Goal: Communication & Community: Participate in discussion

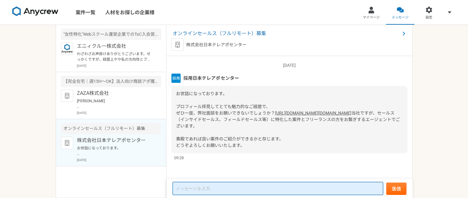
click at [214, 189] on textarea at bounding box center [277, 188] width 210 height 13
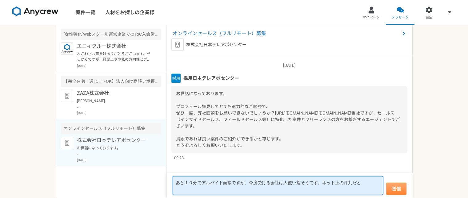
type textarea "あと１０分でアルバイト面接ですが、今度受ける会社は人使い荒そうです。ネット上の評判だと"
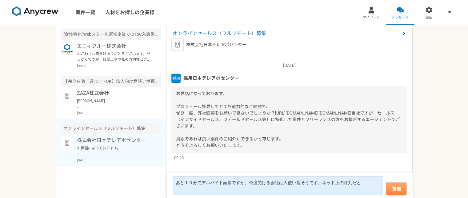
click at [396, 185] on button "送信" at bounding box center [396, 188] width 20 height 12
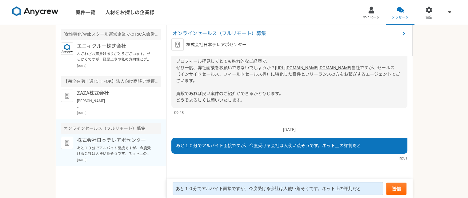
click at [346, 147] on span "あと１０分でアルバイト面接ですが、今度受ける会社は人使い荒そうです。ネット上の評判だと" at bounding box center [268, 145] width 185 height 5
drag, startPoint x: 346, startPoint y: 147, endPoint x: 321, endPoint y: 144, distance: 24.5
click at [321, 144] on span "あと１０分でアルバイト面接ですが、今度受ける会社は人使い荒そうです。ネット上の評判だと" at bounding box center [268, 145] width 185 height 5
drag, startPoint x: 342, startPoint y: 145, endPoint x: 336, endPoint y: 145, distance: 6.5
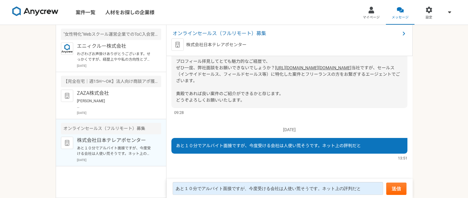
click at [336, 145] on span "あと１０分でアルバイト面接ですが、今度受ける会社は人使い荒そうです。ネット上の評判だと" at bounding box center [268, 145] width 185 height 5
click at [333, 146] on span "あと１０分でアルバイト面接ですが、今度受ける会社は人使い荒そうです。ネット上の評判だと" at bounding box center [268, 145] width 185 height 5
drag, startPoint x: 333, startPoint y: 146, endPoint x: 319, endPoint y: 146, distance: 14.1
click at [319, 146] on span "あと１０分でアルバイト面接ですが、今度受ける会社は人使い荒そうです。ネット上の評判だと" at bounding box center [268, 145] width 185 height 5
drag, startPoint x: 276, startPoint y: 148, endPoint x: 256, endPoint y: 131, distance: 26.1
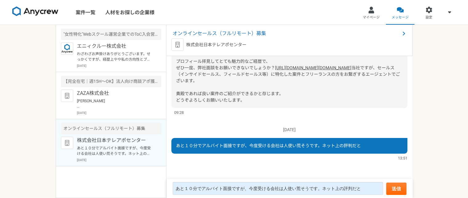
click at [256, 131] on p "[DATE]" at bounding box center [289, 129] width 236 height 6
click at [234, 144] on span "あと１０分でアルバイト面接ですが、今度受ける会社は人使い荒そうです。ネット上の評判だと" at bounding box center [268, 145] width 185 height 5
click at [310, 142] on div "あと１０分でアルバイト面接ですが、今度受ける会社は人使い荒そうです。ネット上の評判だと" at bounding box center [289, 146] width 236 height 16
click at [308, 142] on div "あと１０分でアルバイト面接ですが、今度受ける会社は人使い荒そうです。ネット上の評判だと" at bounding box center [289, 146] width 236 height 16
click at [136, 144] on div "株式会社日本テレアポセンター あと１０分でアルバイト面接ですが、今度受ける会社は人使い荒そうです。ネット上の評判だと [DATE]" at bounding box center [119, 149] width 84 height 26
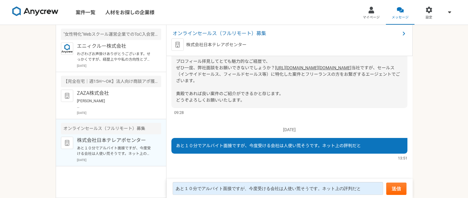
drag, startPoint x: 136, startPoint y: 144, endPoint x: 335, endPoint y: 145, distance: 199.5
click at [335, 145] on span "あと１０分でアルバイト面接ですが、今度受ける会社は人使い荒そうです。ネット上の評判だと" at bounding box center [268, 145] width 185 height 5
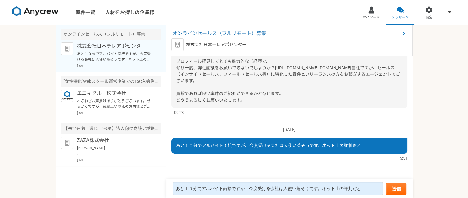
click at [335, 145] on span "あと１０分でアルバイト面接ですが、今度受ける会社は人使い荒そうです。ネット上の評判だと" at bounding box center [268, 145] width 185 height 5
click at [330, 141] on div "あと１０分でアルバイト面接ですが、今度受ける会社は人使い荒そうです。ネット上の評判だと" at bounding box center [289, 146] width 236 height 16
drag, startPoint x: 330, startPoint y: 141, endPoint x: 324, endPoint y: 148, distance: 8.5
click at [304, 146] on div "あと１０分でアルバイト面接ですが、今度受ける会社は人使い荒そうです。ネット上の評判だと" at bounding box center [289, 146] width 236 height 16
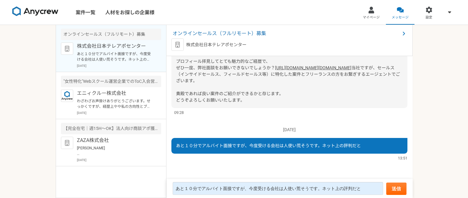
click at [383, 147] on div "あと１０分でアルバイト面接ですが、今度受ける会社は人使い荒そうです。ネット上の評判だと" at bounding box center [289, 146] width 236 height 16
click at [111, 146] on p "[PERSON_NAME] お世話になっております。 ZAZA株式会社の[PERSON_NAME]でございます。 先日はお時間をいただき、誠にありがとうござい…" at bounding box center [115, 150] width 76 height 11
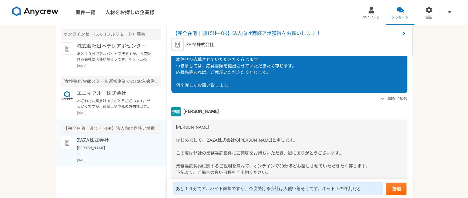
scroll to position [844, 0]
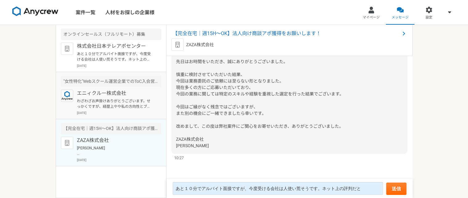
click at [121, 94] on p "エニィクルー株式会社" at bounding box center [115, 92] width 76 height 7
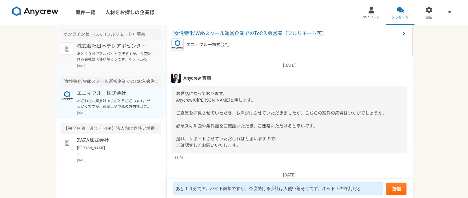
click at [137, 57] on p "あと１０分でアルバイト面接ですが、今度受ける会社は人使い荒そうです。ネット上の評判だと" at bounding box center [115, 56] width 76 height 11
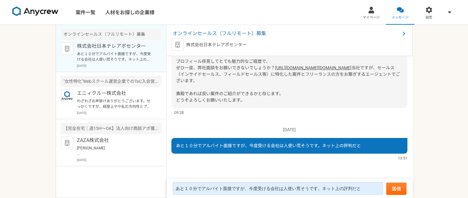
drag, startPoint x: 383, startPoint y: 142, endPoint x: 378, endPoint y: 144, distance: 5.2
click at [378, 143] on div "あと１０分でアルバイト面接ですが、今度受ける会社は人使い荒そうです。ネット上の評判だと" at bounding box center [289, 146] width 236 height 16
click at [375, 146] on div "あと１０分でアルバイト面接ですが、今度受ける会社は人使い荒そうです。ネット上の評判だと" at bounding box center [289, 146] width 236 height 16
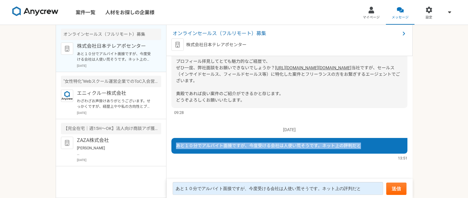
drag, startPoint x: 372, startPoint y: 143, endPoint x: 177, endPoint y: 140, distance: 194.6
click at [177, 140] on div "あと１０分でアルバイト面接ですが、今度受ける会社は人使い荒そうです。ネット上の評判だと" at bounding box center [289, 146] width 236 height 16
copy span "あと１０分でアルバイト面接ですが、今度受ける会社は人使い荒そうです。ネット上の評判だと"
drag, startPoint x: 334, startPoint y: 145, endPoint x: 369, endPoint y: 146, distance: 35.1
click at [369, 146] on div "あと１０分でアルバイト面接ですが、今度受ける会社は人使い荒そうです。ネット上の評判だと" at bounding box center [289, 146] width 236 height 16
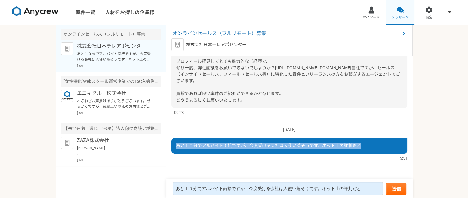
click at [397, 10] on div at bounding box center [399, 9] width 7 height 7
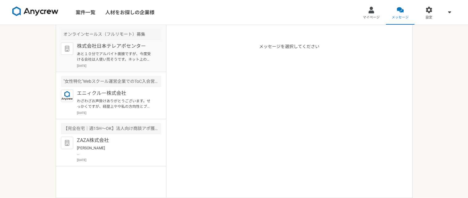
click at [84, 60] on p "あと１０分でアルバイト面接ですが、今度受ける会社は人使い荒そうです。ネット上の評判だと" at bounding box center [115, 56] width 76 height 11
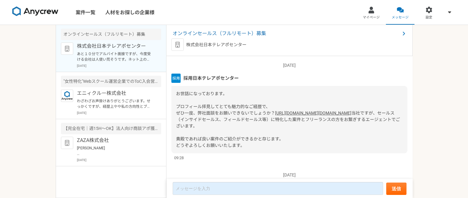
scroll to position [58, 0]
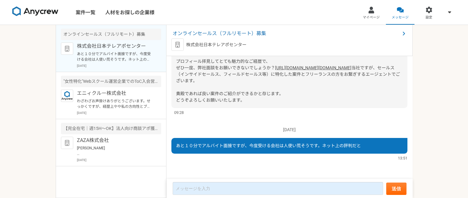
drag, startPoint x: 389, startPoint y: 147, endPoint x: 239, endPoint y: 85, distance: 162.6
click at [239, 85] on div "お世話になっております。 プロフィール拝見してとても魅力的なご経歴で、 ぜひ一度、弊社面談をお願いできないでしょうか？ [URL][DOMAIN_NAME][…" at bounding box center [289, 74] width 236 height 67
click at [375, 142] on div "あと１０分でアルバイト面接ですが、今度受ける会社は人使い荒そうです。ネット上の評判だと" at bounding box center [289, 146] width 236 height 16
click at [374, 143] on div "あと１０分でアルバイト面接ですが、今度受ける会社は人使い荒そうです。ネット上の評判だと" at bounding box center [289, 146] width 236 height 16
